Goal: Task Accomplishment & Management: Manage account settings

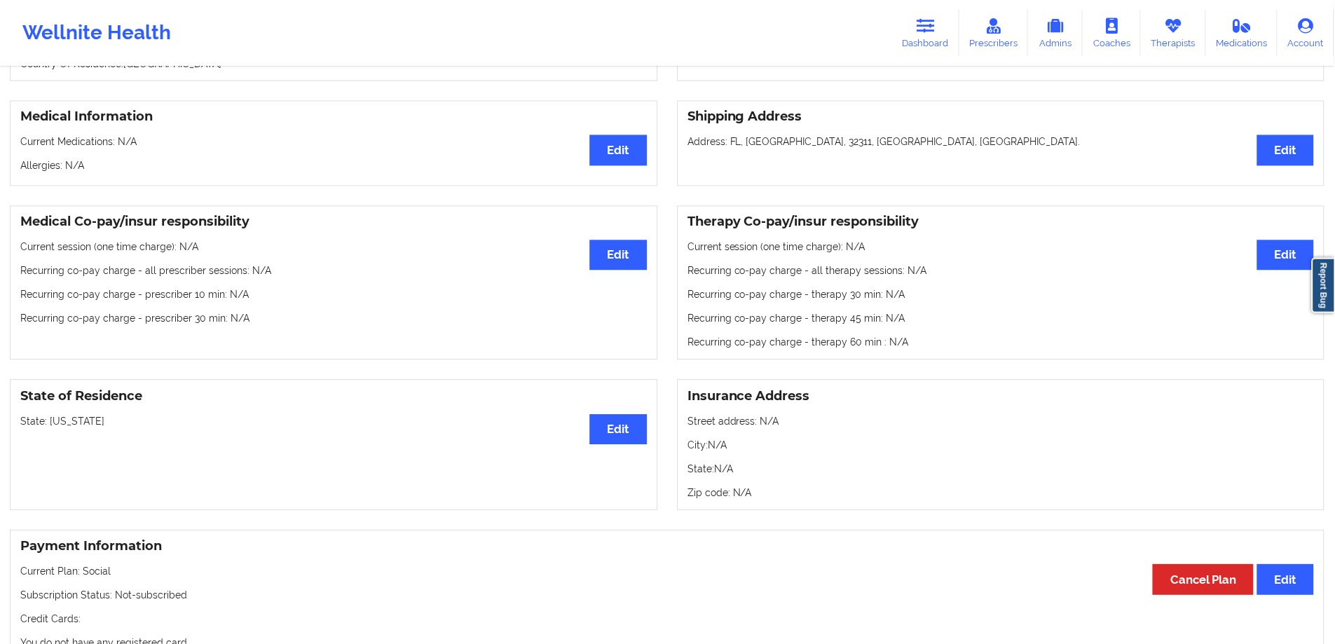
click at [1186, 32] on link "Therapists" at bounding box center [1174, 33] width 65 height 46
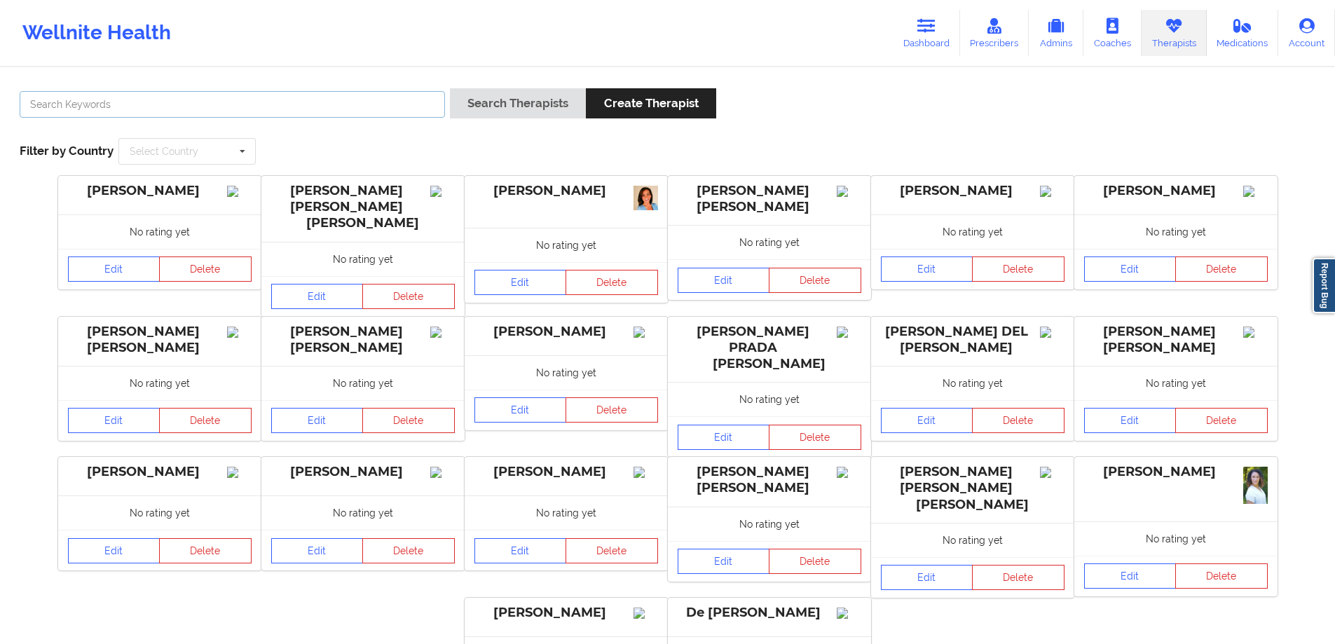
click at [367, 100] on input "text" at bounding box center [233, 104] width 426 height 27
type input "[PERSON_NAME]"
click at [450, 88] on button "Search Therapists" at bounding box center [518, 103] width 136 height 30
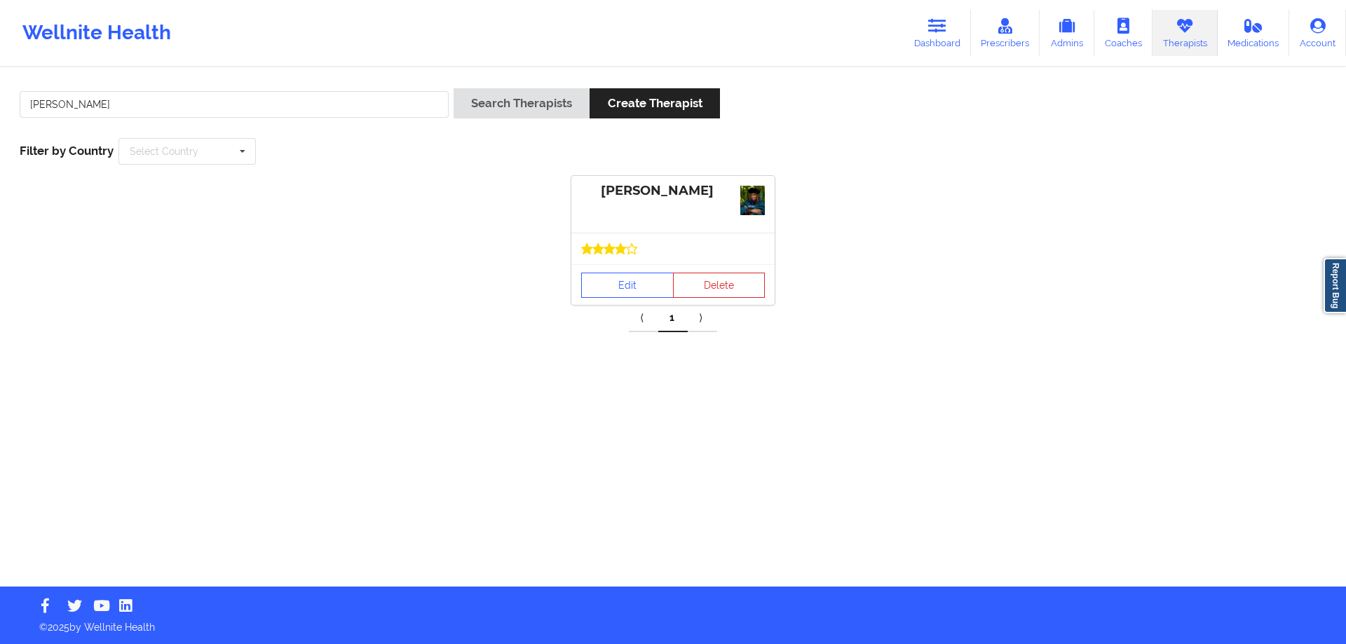
click at [604, 264] on div "Edit Delete" at bounding box center [672, 284] width 203 height 41
click at [615, 277] on link "Edit" at bounding box center [627, 285] width 93 height 25
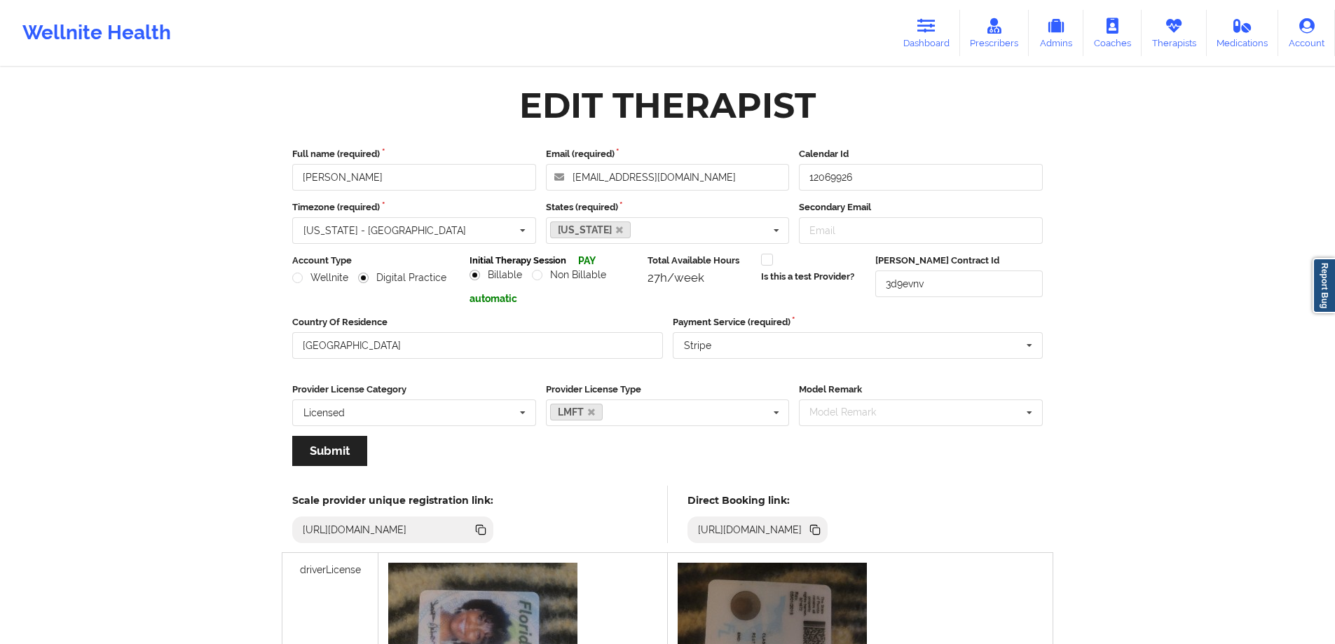
click at [820, 531] on icon at bounding box center [816, 531] width 7 height 7
click at [1162, 38] on link "Therapists" at bounding box center [1174, 33] width 65 height 46
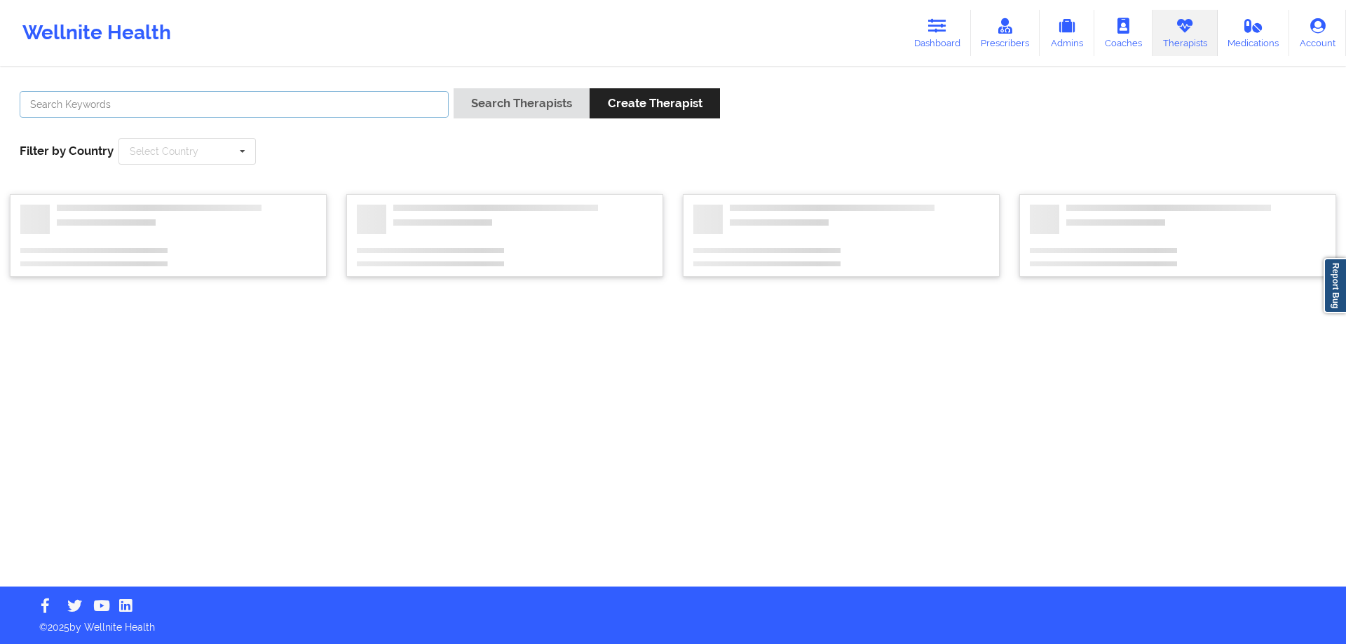
click at [400, 99] on input "text" at bounding box center [234, 104] width 429 height 27
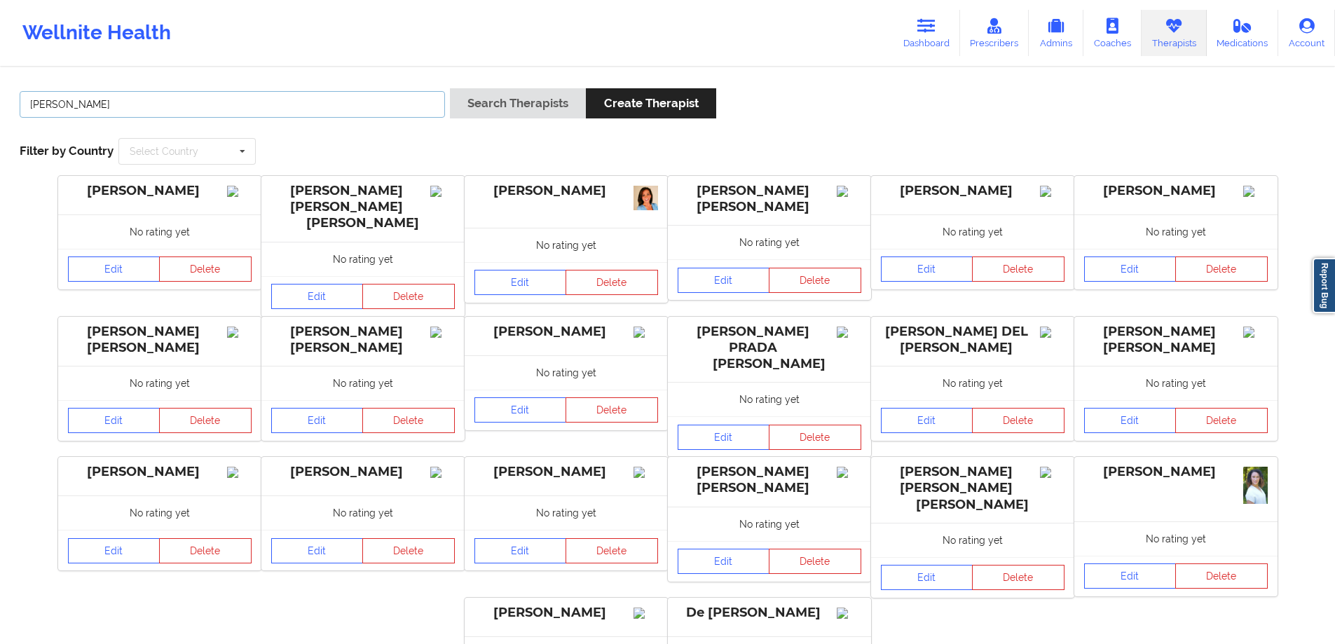
type input "[PERSON_NAME]"
click at [450, 88] on button "Search Therapists" at bounding box center [518, 103] width 136 height 30
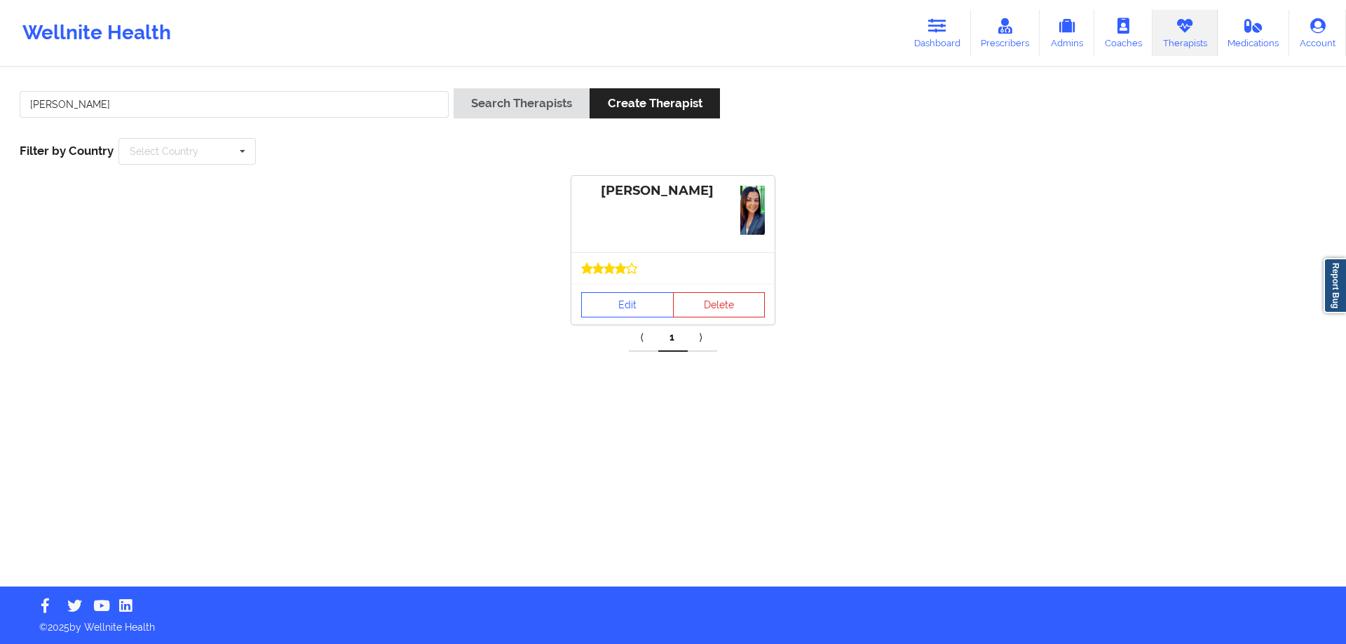
click at [638, 271] on div at bounding box center [673, 268] width 184 height 11
click at [644, 293] on link "Edit" at bounding box center [627, 304] width 93 height 25
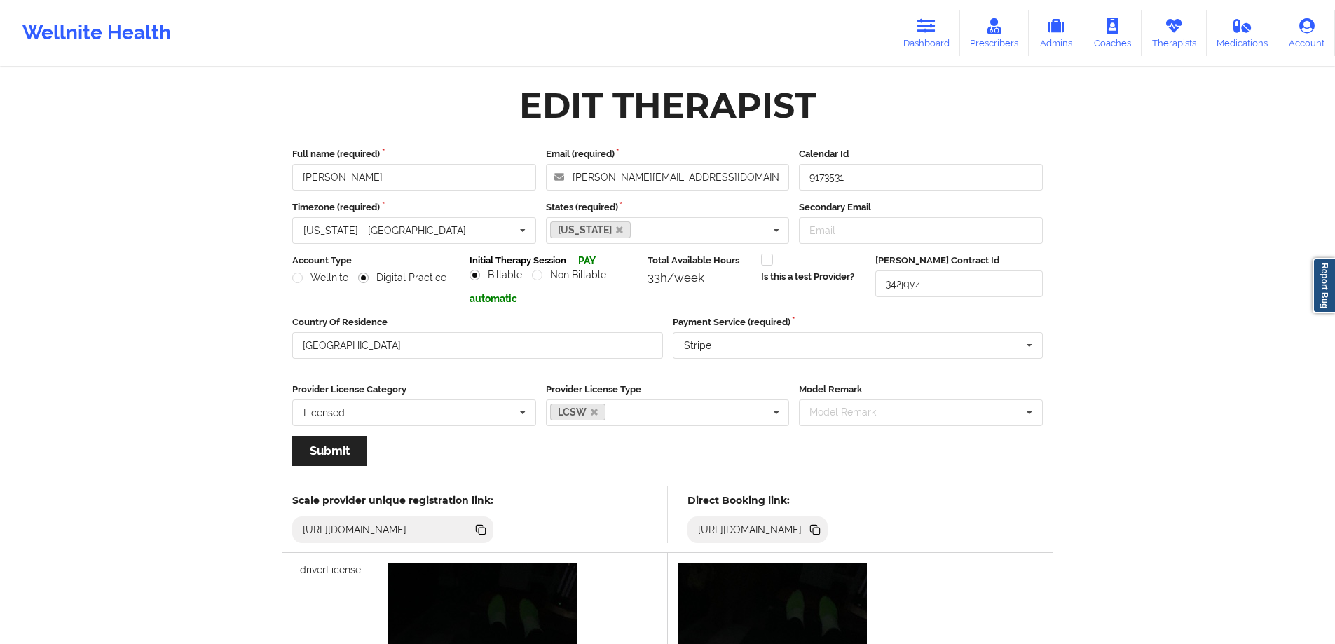
click at [823, 531] on icon at bounding box center [815, 529] width 15 height 15
click at [920, 27] on icon at bounding box center [927, 25] width 18 height 15
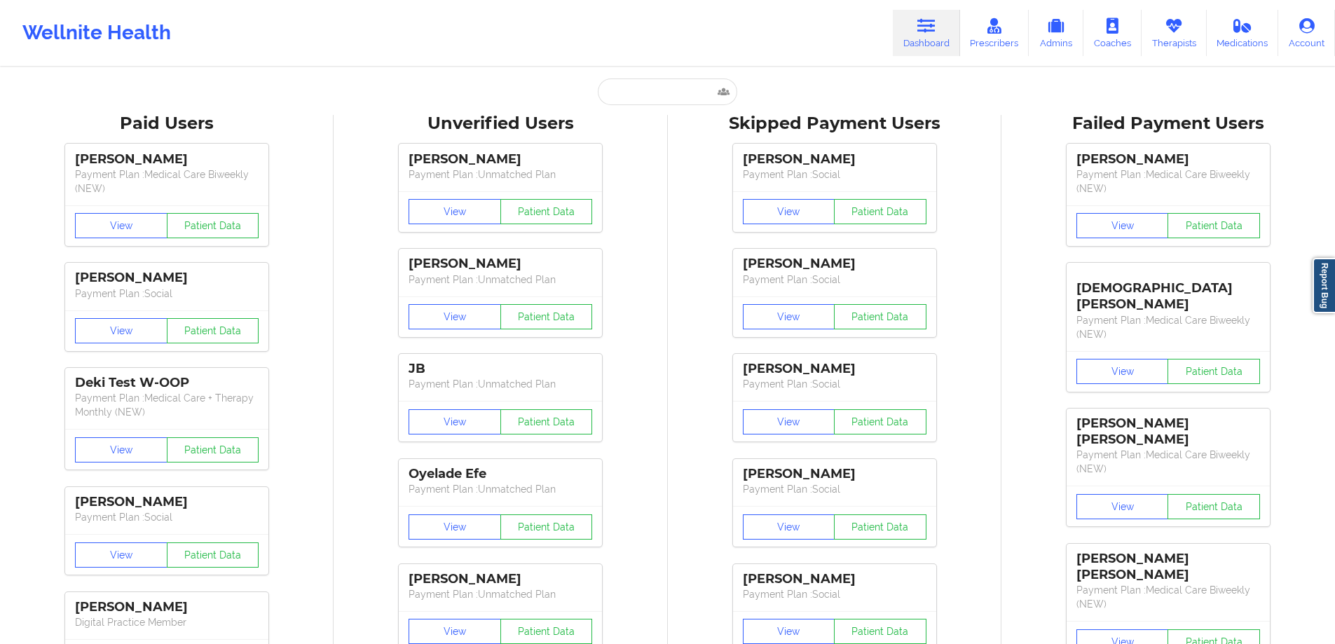
click at [667, 98] on input "text" at bounding box center [667, 92] width 139 height 27
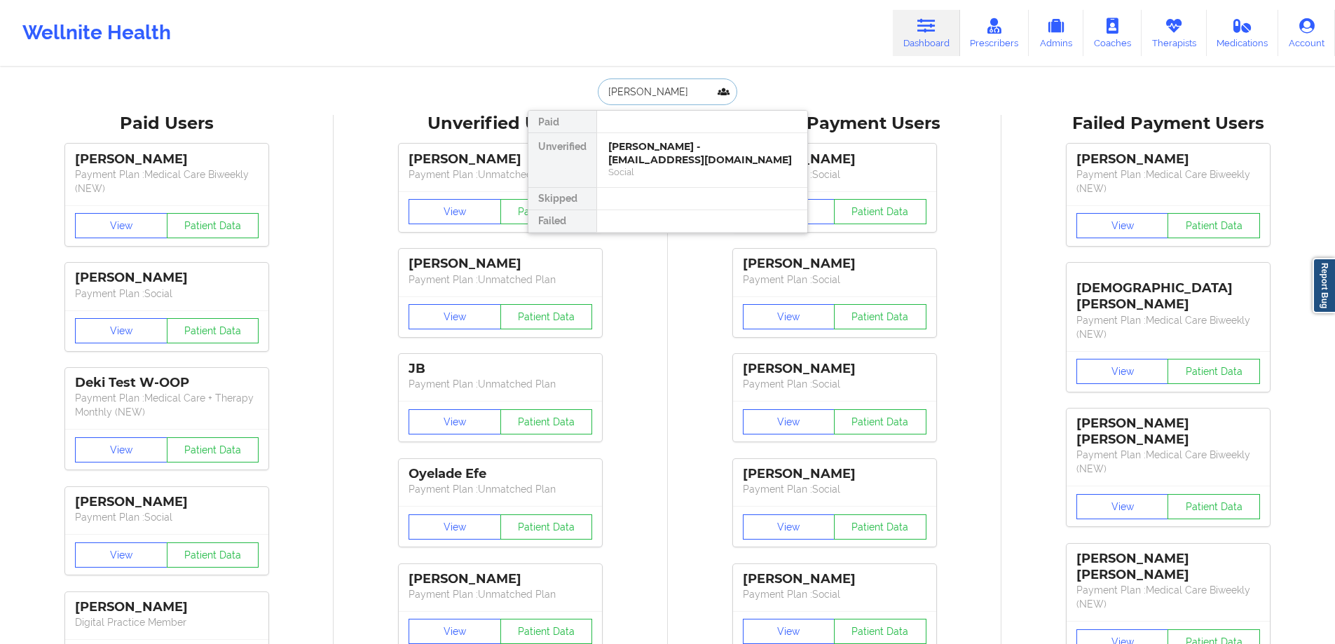
type input "[PERSON_NAME]"
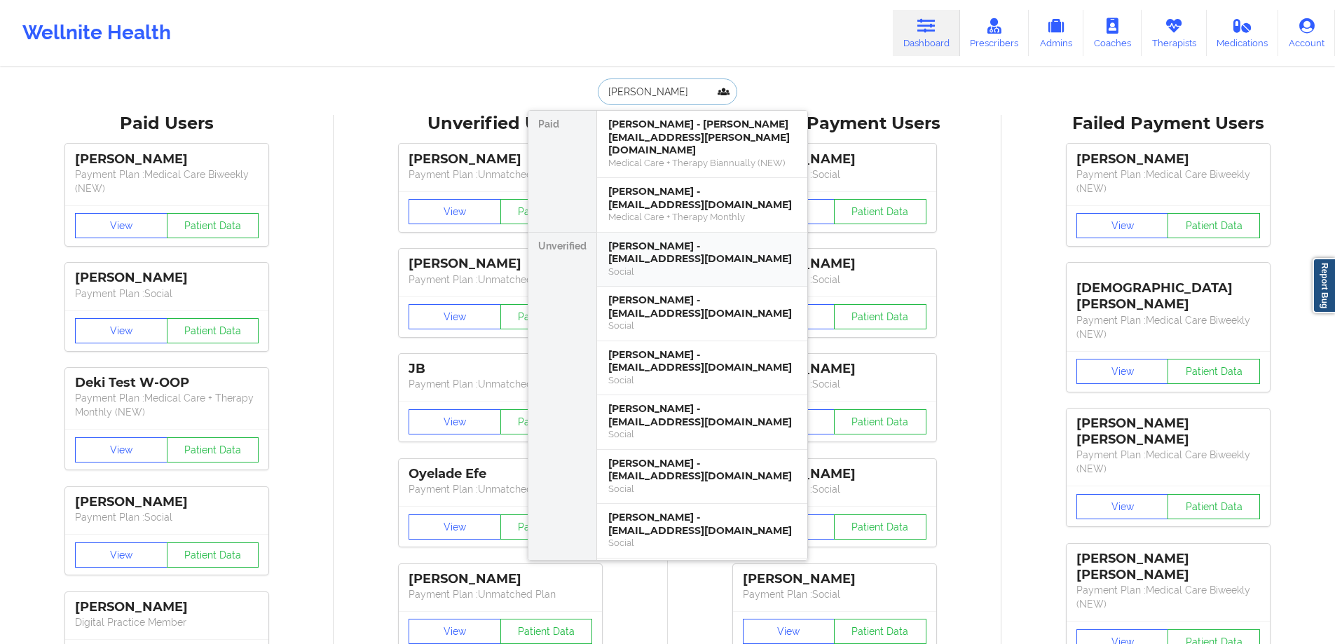
click at [681, 266] on div "Social" at bounding box center [703, 272] width 188 height 12
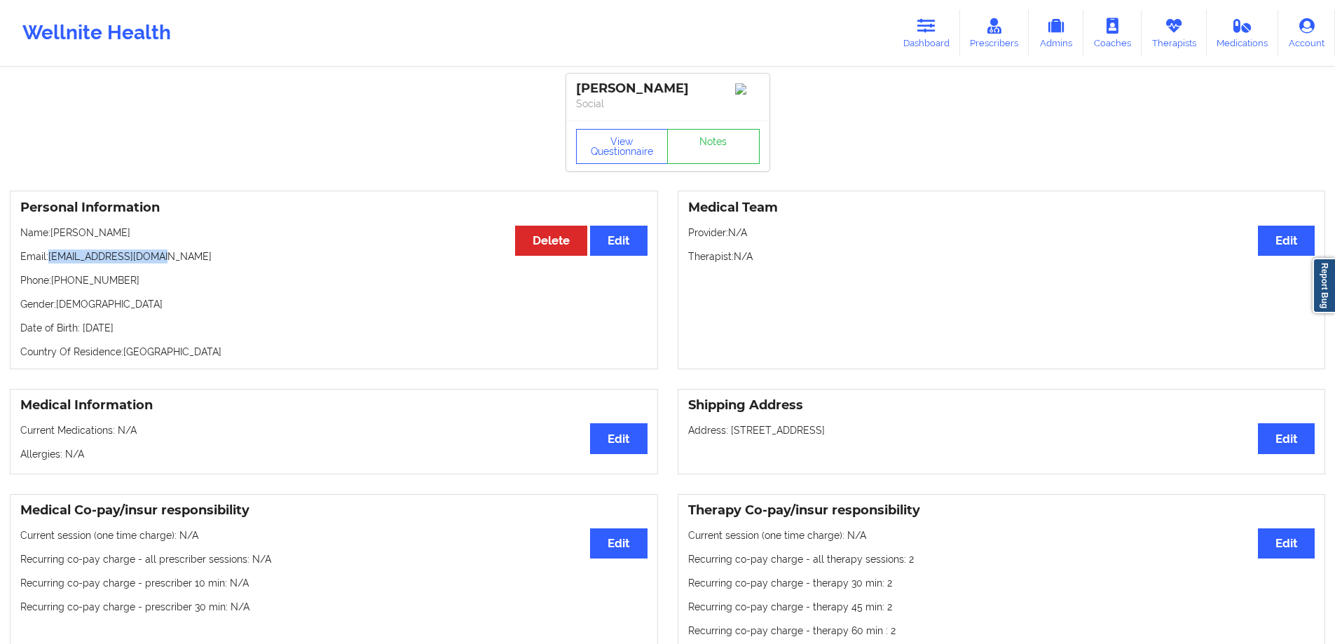
drag, startPoint x: 189, startPoint y: 262, endPoint x: 50, endPoint y: 257, distance: 139.6
click at [50, 257] on p "Email: [EMAIL_ADDRESS][DOMAIN_NAME]" at bounding box center [333, 257] width 627 height 14
copy p "[EMAIL_ADDRESS][DOMAIN_NAME]"
